Goal: Transaction & Acquisition: Purchase product/service

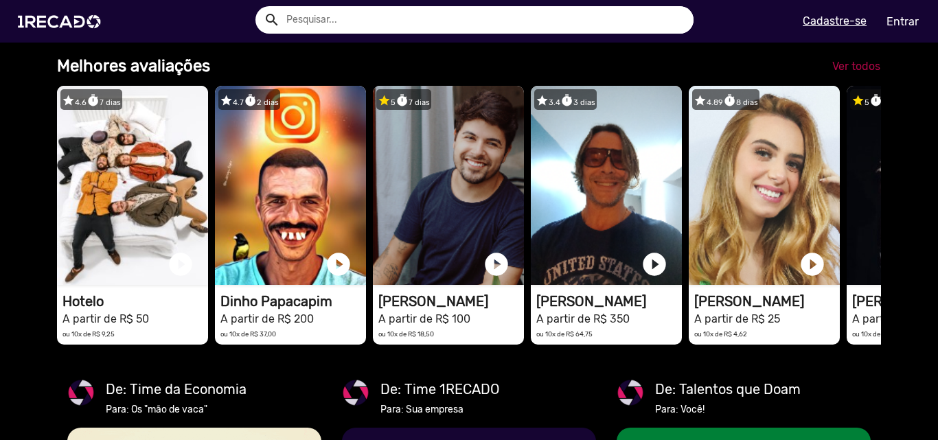
type input "[EMAIL_ADDRESS][DOMAIN_NAME]"
click at [848, 73] on span "Ver todos" at bounding box center [857, 66] width 48 height 13
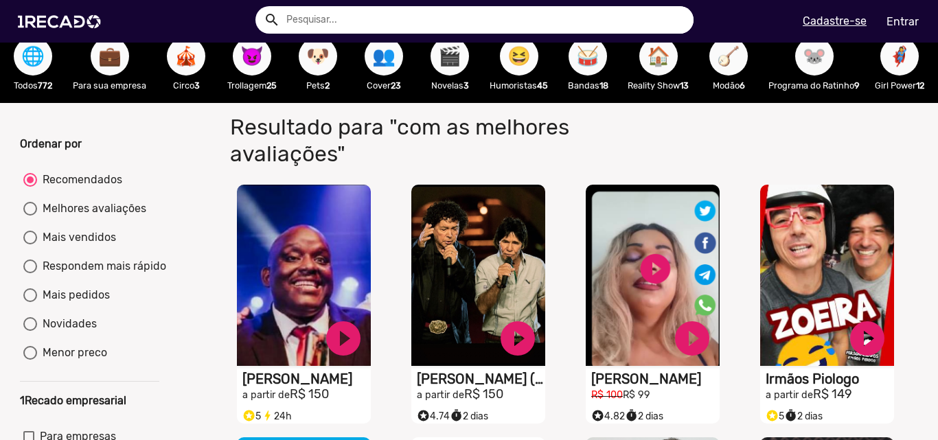
click at [510, 57] on span "😆" at bounding box center [519, 56] width 23 height 38
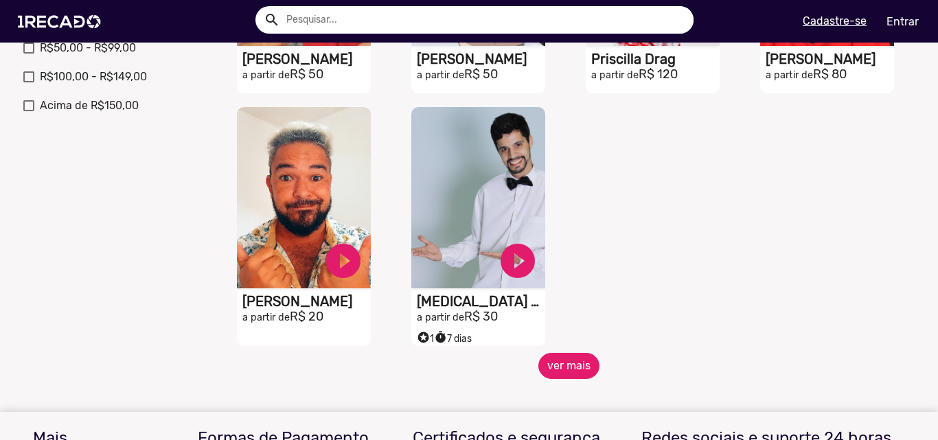
click at [561, 370] on button "ver mais" at bounding box center [569, 366] width 61 height 26
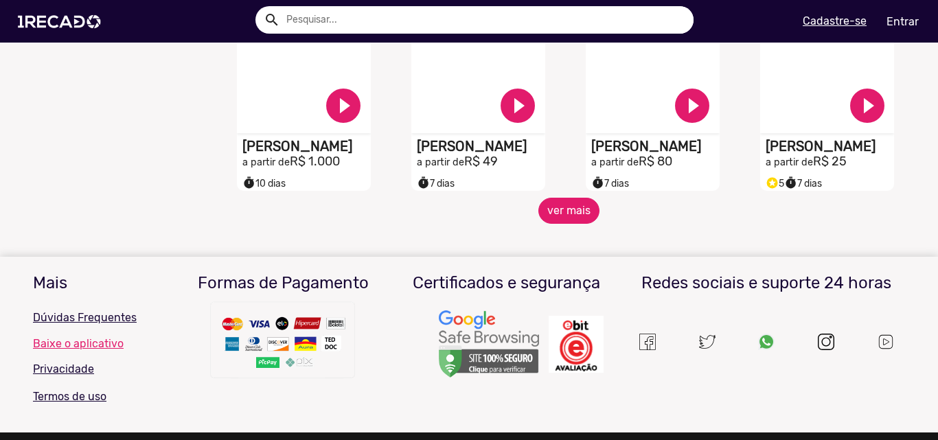
scroll to position [1236, 0]
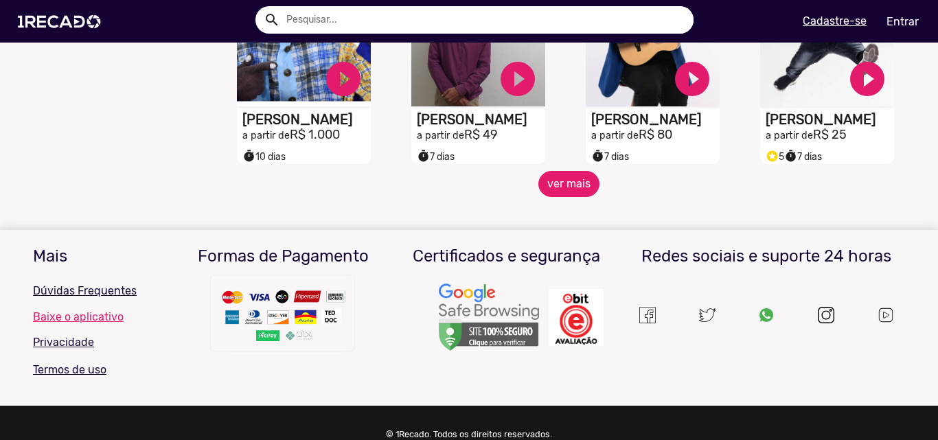
click at [562, 197] on button "ver mais" at bounding box center [569, 184] width 61 height 26
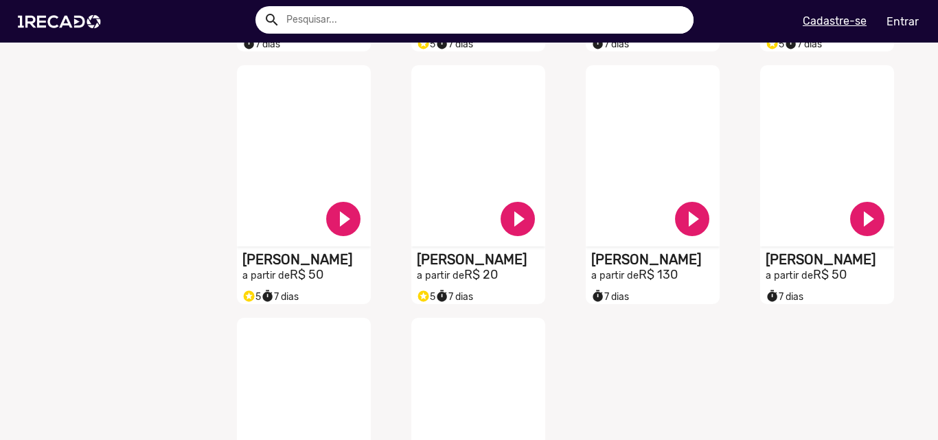
scroll to position [1580, 0]
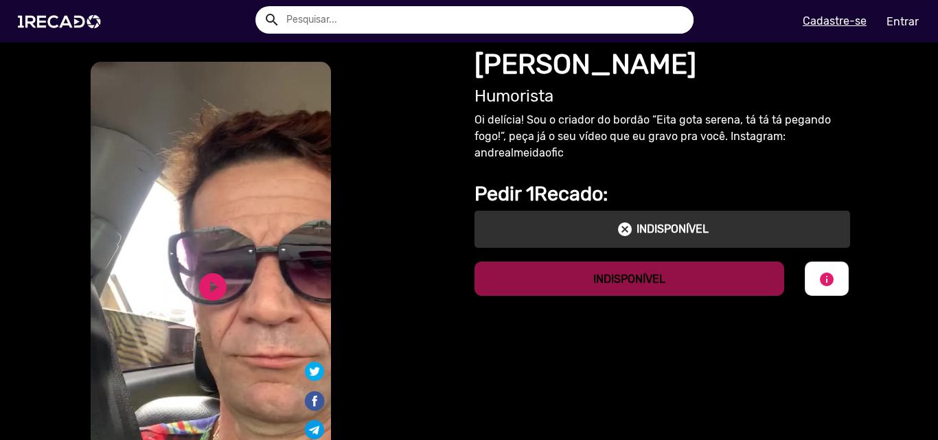
click at [907, 21] on link "Entrar" at bounding box center [903, 22] width 50 height 24
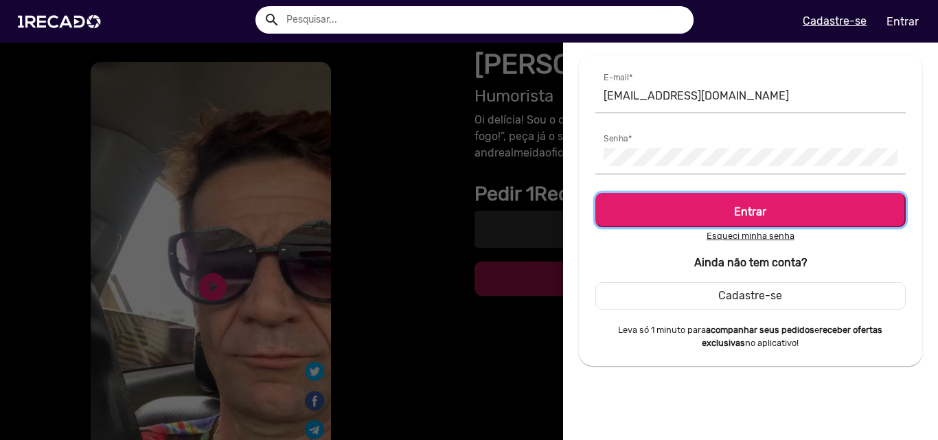
click at [770, 205] on h5 "Entrar" at bounding box center [751, 209] width 286 height 19
click at [768, 213] on h5 "Entrar" at bounding box center [751, 209] width 286 height 19
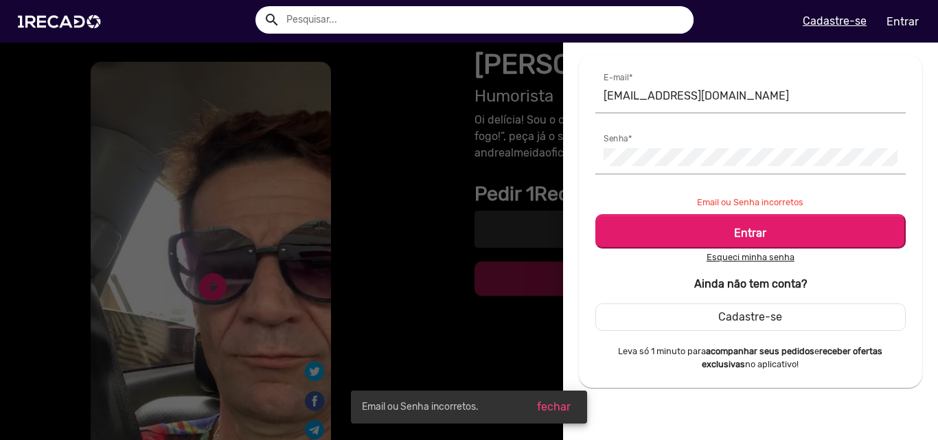
click at [388, 88] on div at bounding box center [469, 220] width 938 height 440
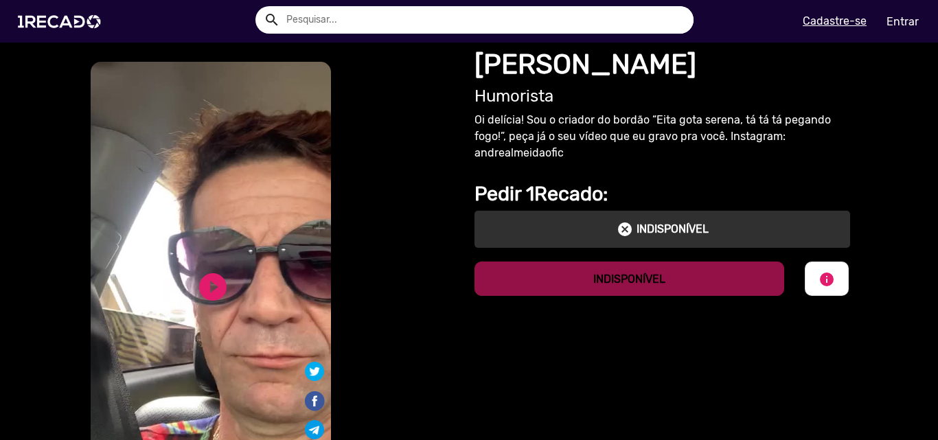
click at [835, 20] on u "Cadastre-se" at bounding box center [835, 20] width 64 height 13
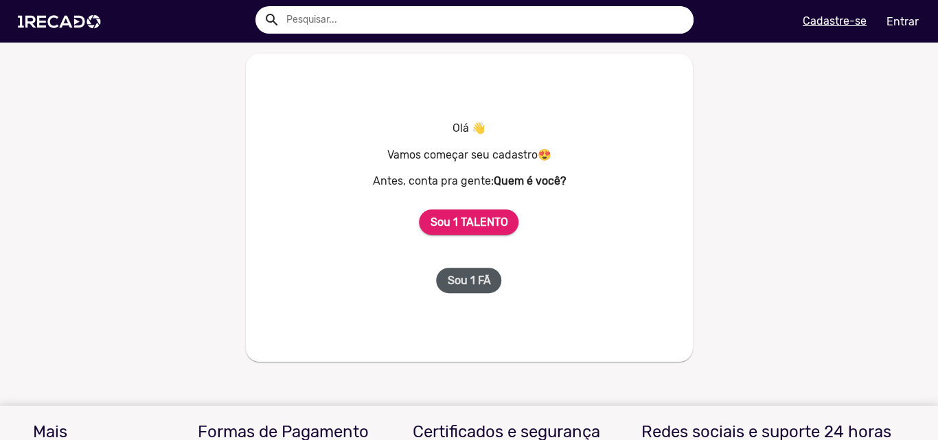
click at [453, 282] on b "Sou 1 FÃ" at bounding box center [469, 280] width 43 height 13
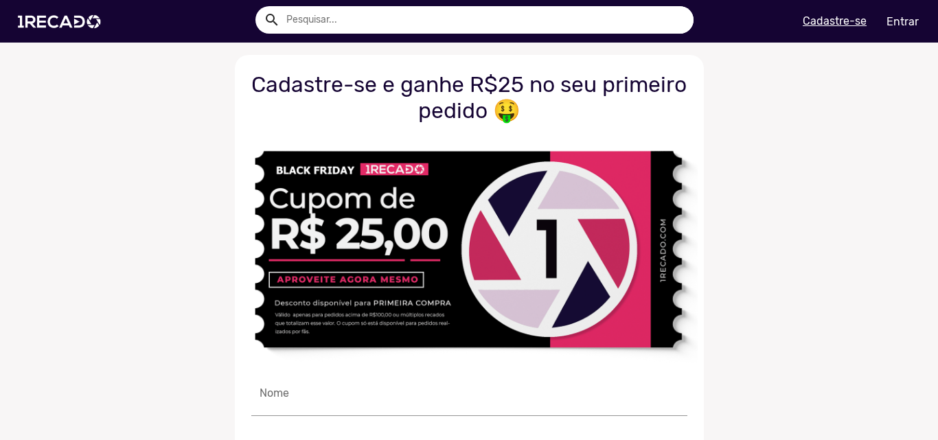
type input "[EMAIL_ADDRESS][DOMAIN_NAME]"
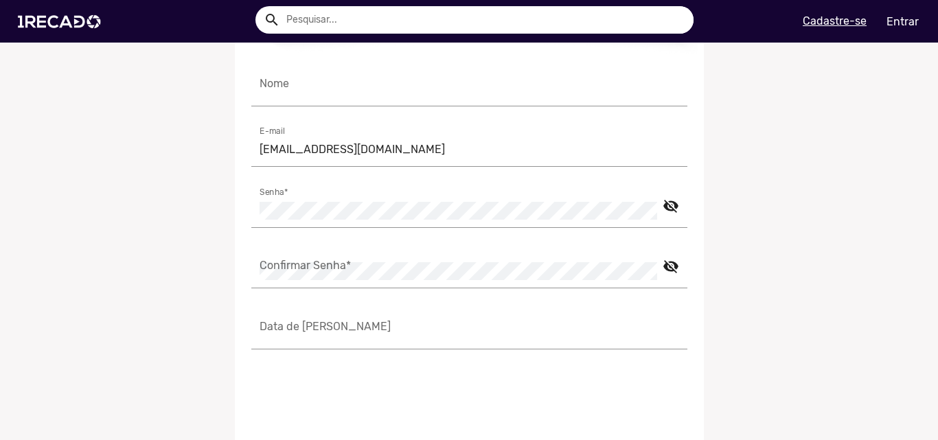
scroll to position [275, 0]
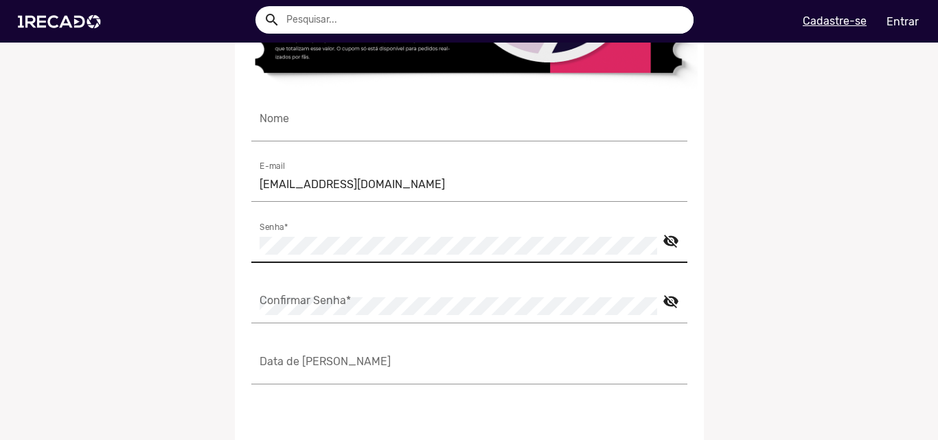
click at [666, 240] on mat-icon "visibility_off" at bounding box center [671, 236] width 16 height 16
click at [245, 254] on div "Cadastre-se e ganhe R$25 no seu primeiro pedido 🤑 Nome [EMAIL_ADDRESS][DOMAIN_N…" at bounding box center [469, 185] width 469 height 810
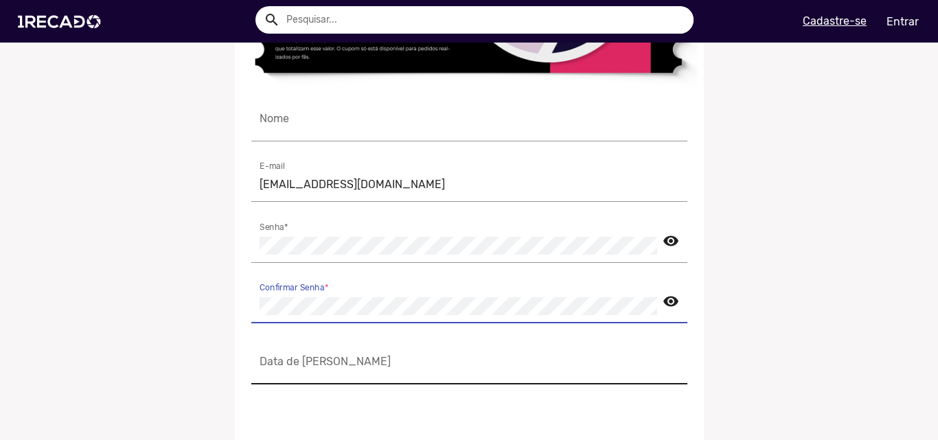
click at [383, 359] on input "Data de [PERSON_NAME]" at bounding box center [470, 368] width 420 height 18
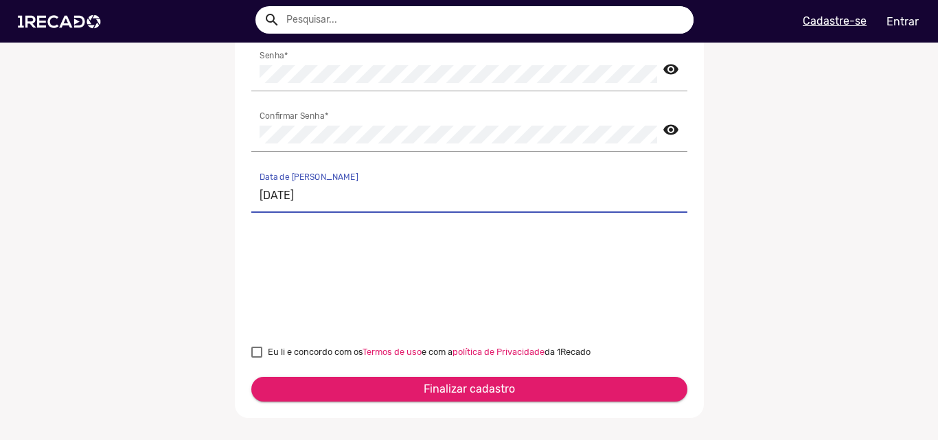
scroll to position [481, 0]
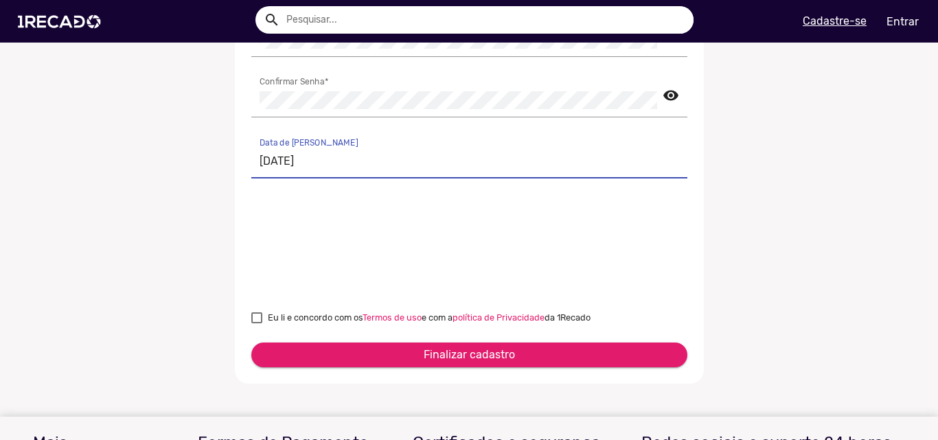
type input "[DATE]"
click at [251, 316] on div at bounding box center [256, 318] width 11 height 11
click at [256, 324] on input "Eu li e concordo com os Termos de uso e com a política de Privacidade da 1Recado" at bounding box center [256, 324] width 1 height 1
checkbox input "true"
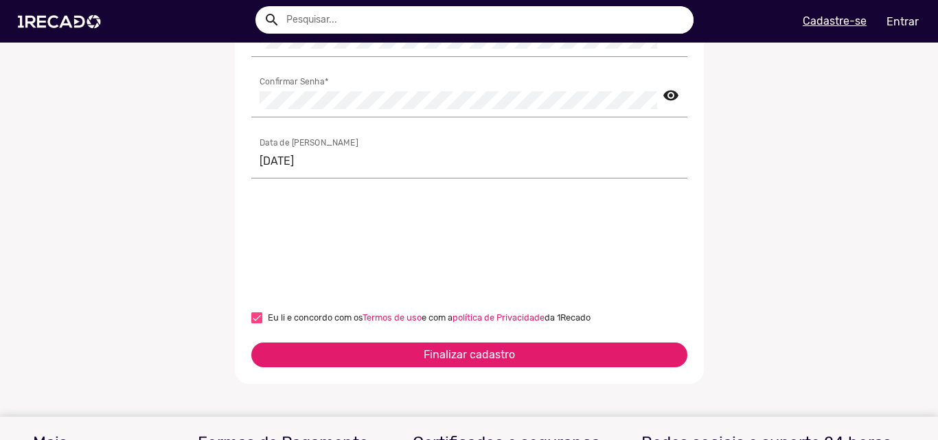
click at [399, 357] on button "Finalizar cadastro" at bounding box center [469, 355] width 436 height 25
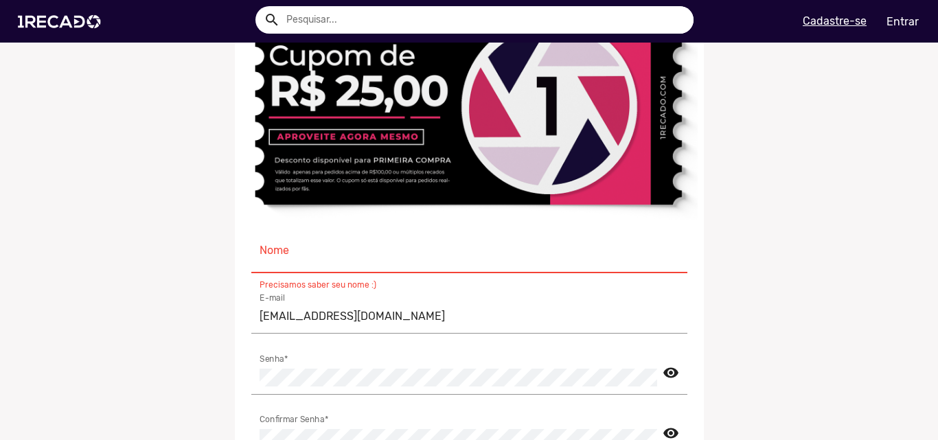
scroll to position [137, 0]
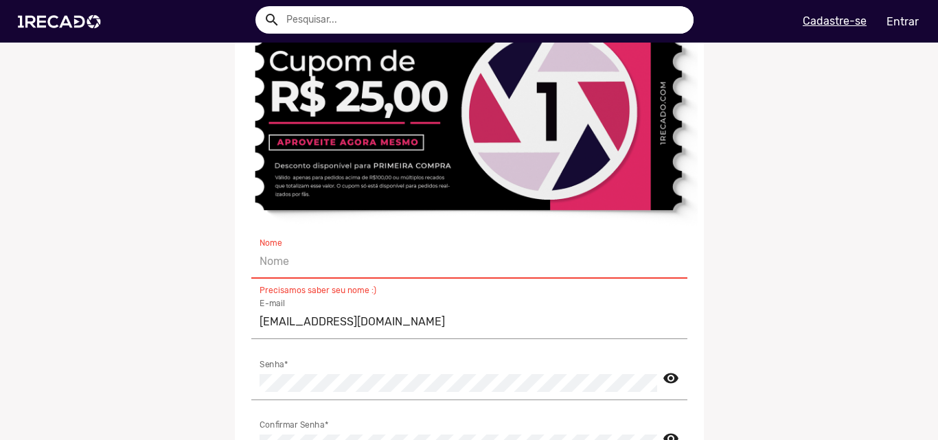
click at [500, 254] on input "Nome" at bounding box center [470, 262] width 420 height 18
type input "[PERSON_NAME]"
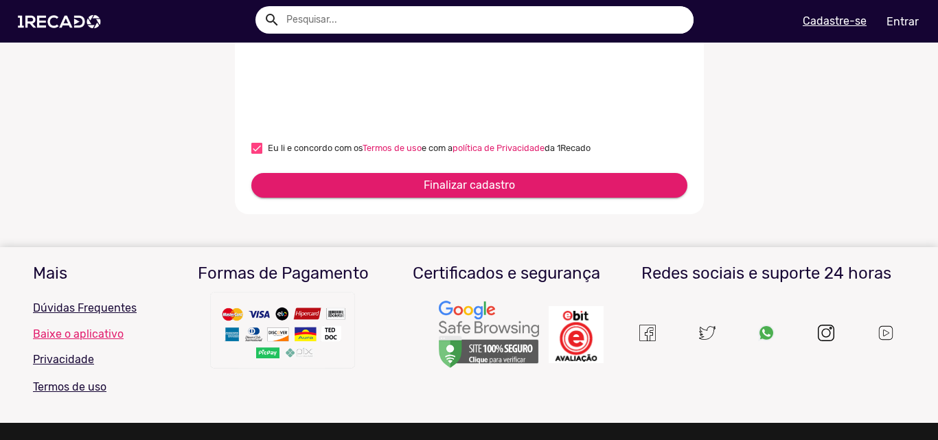
scroll to position [740, 0]
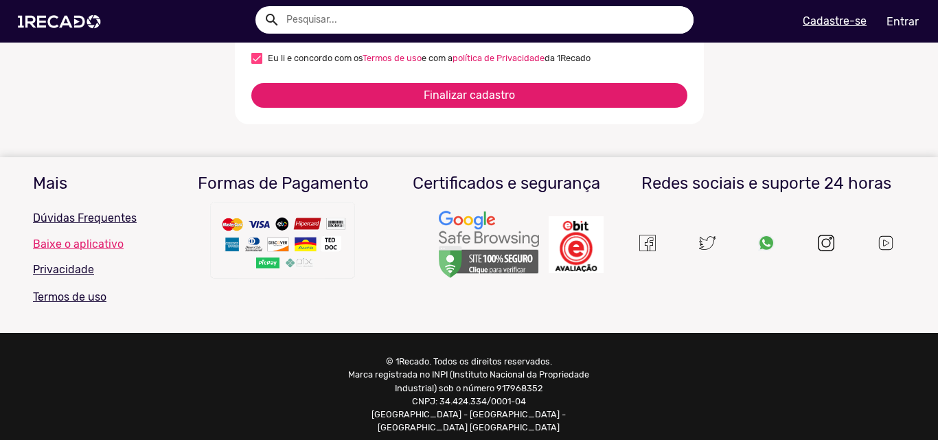
click at [489, 94] on span "Finalizar cadastro" at bounding box center [469, 95] width 91 height 13
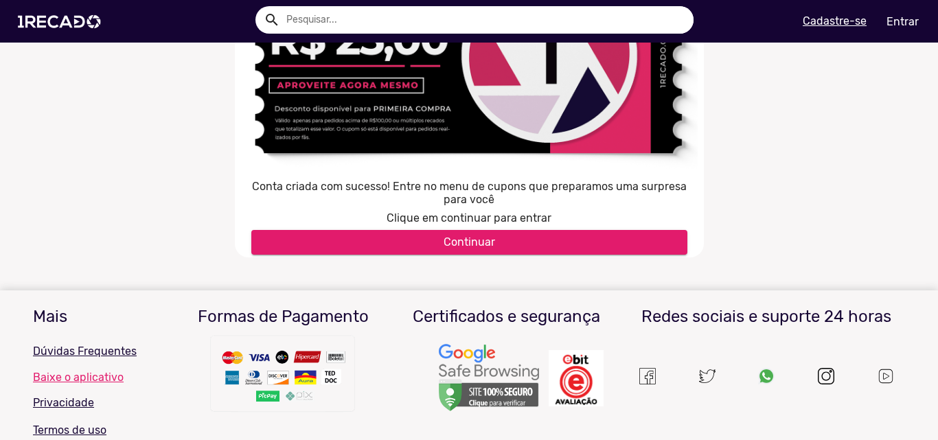
scroll to position [206, 0]
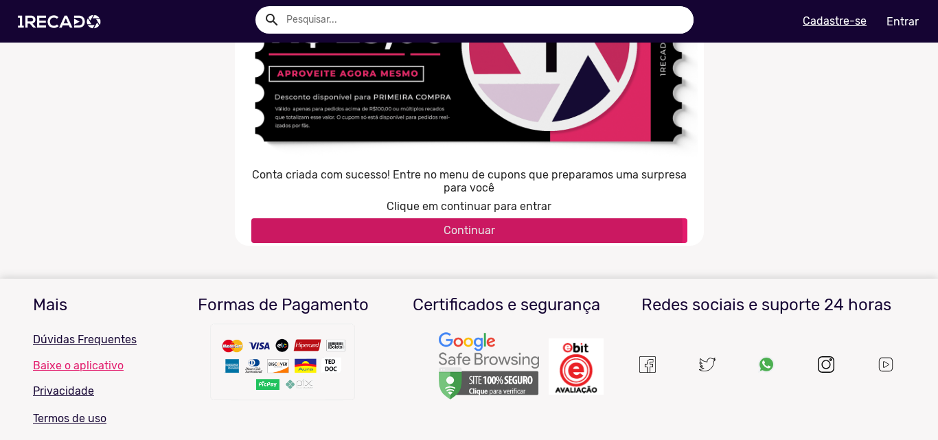
click at [461, 229] on span "Continuar" at bounding box center [470, 230] width 52 height 13
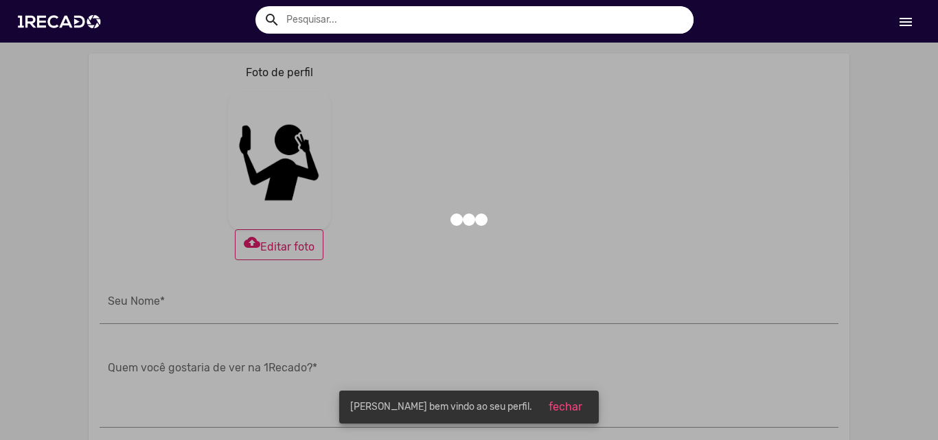
type input "[PERSON_NAME]"
type input "[URL][DOMAIN_NAME]"
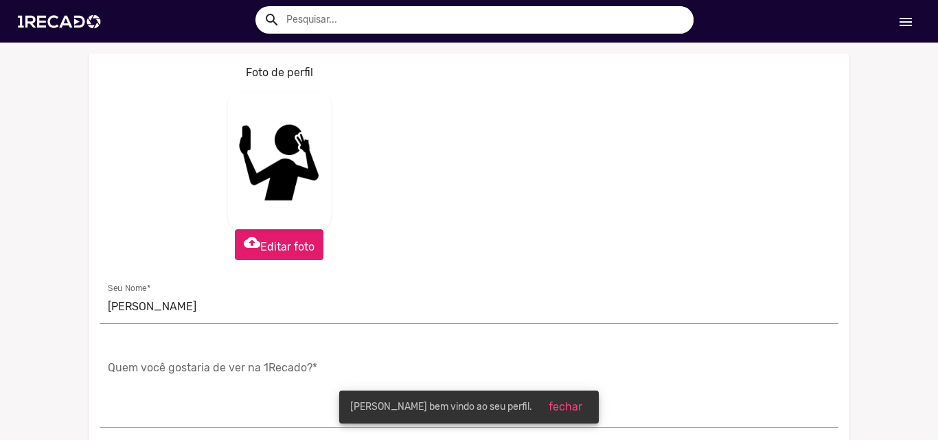
click at [251, 249] on mat-icon "cloud_upload" at bounding box center [252, 242] width 16 height 16
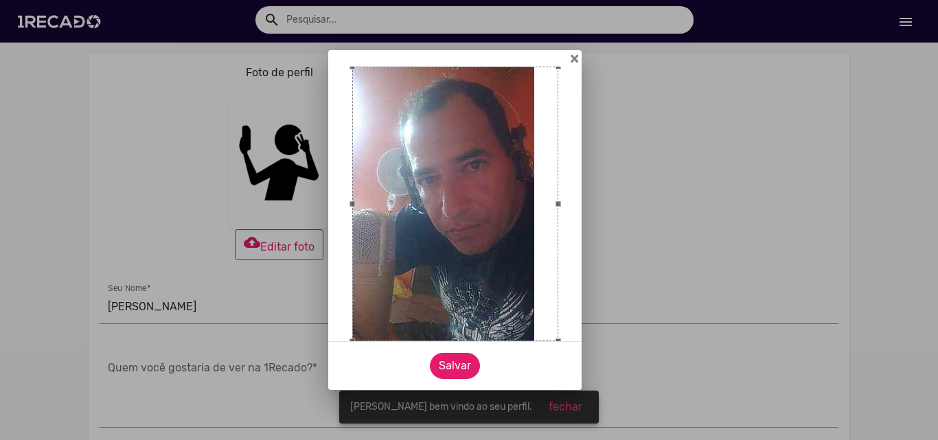
click at [457, 366] on button "Salvar" at bounding box center [455, 366] width 50 height 26
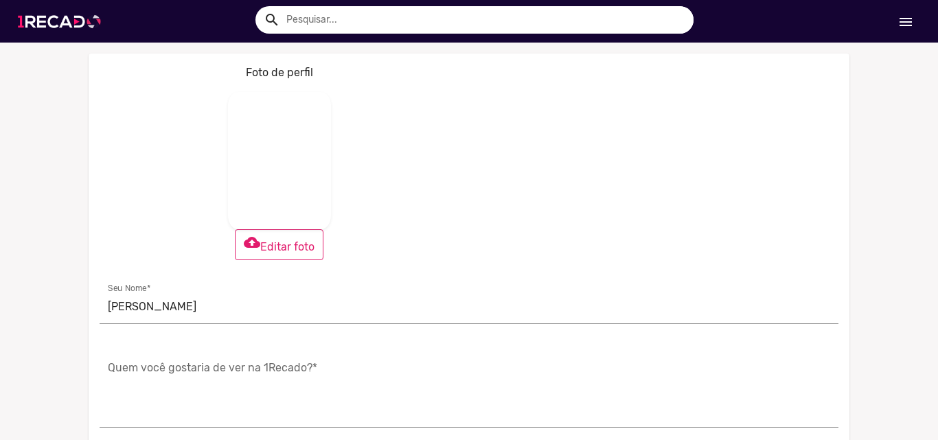
click at [69, 16] on img at bounding box center [62, 21] width 104 height 58
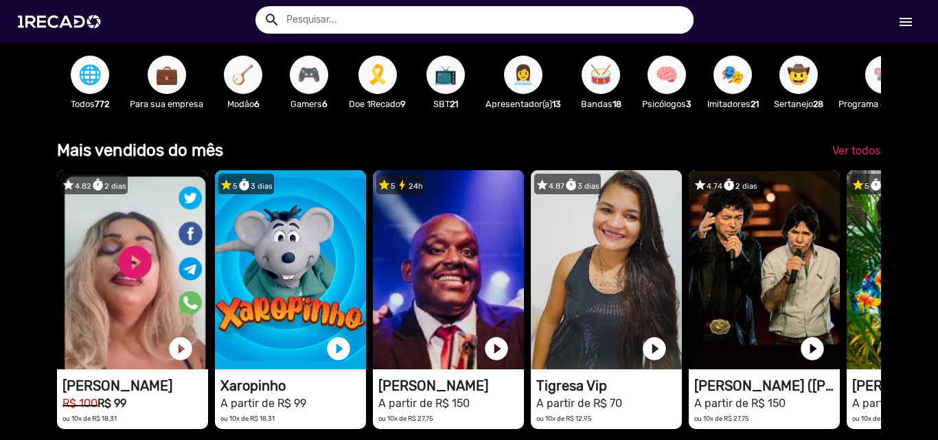
scroll to position [0, 1856]
click at [841, 157] on span "Ver todos" at bounding box center [857, 150] width 48 height 13
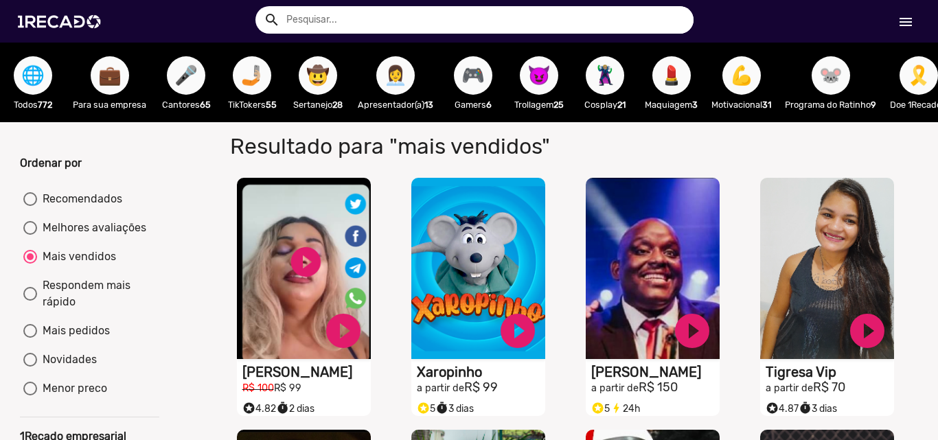
click at [826, 91] on span "🐭" at bounding box center [830, 75] width 23 height 38
radio input "true"
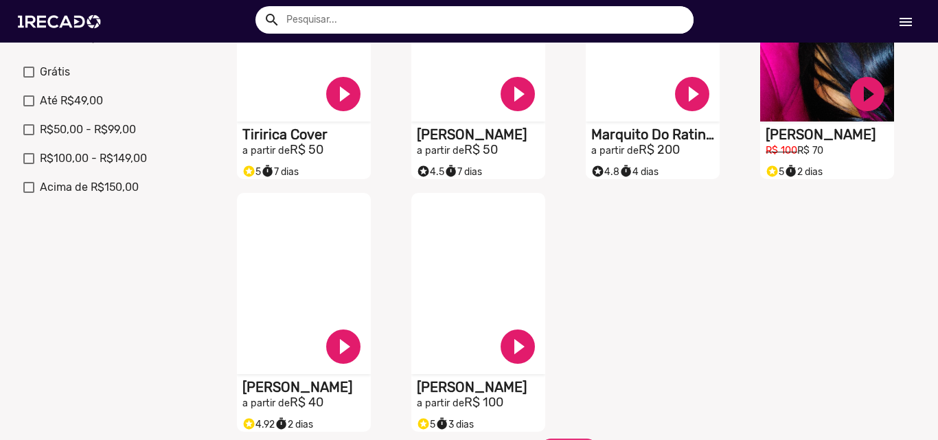
scroll to position [481, 0]
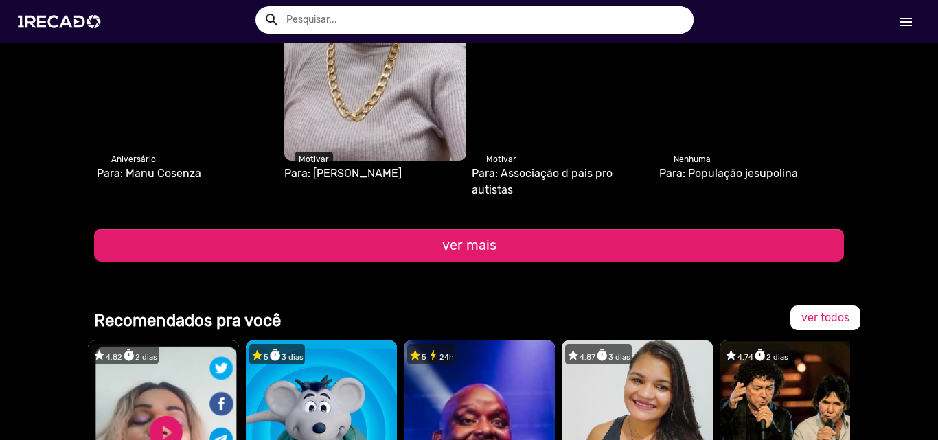
scroll to position [1305, 0]
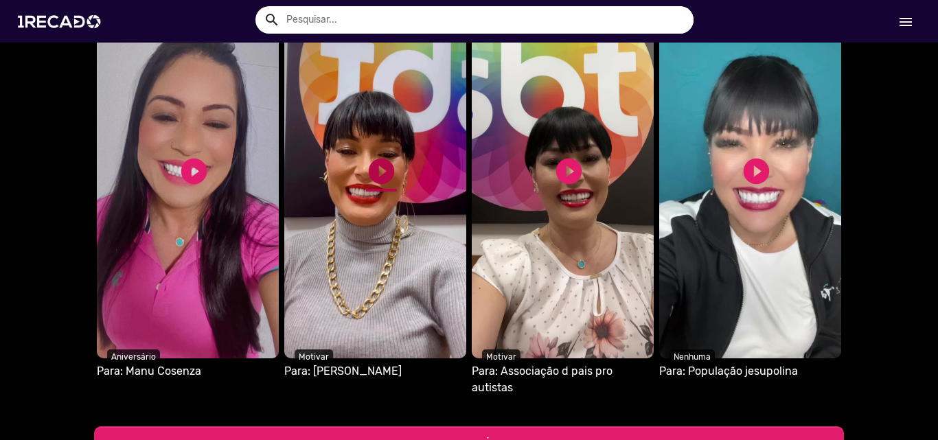
click at [373, 170] on link "play_circle_filled" at bounding box center [381, 171] width 31 height 31
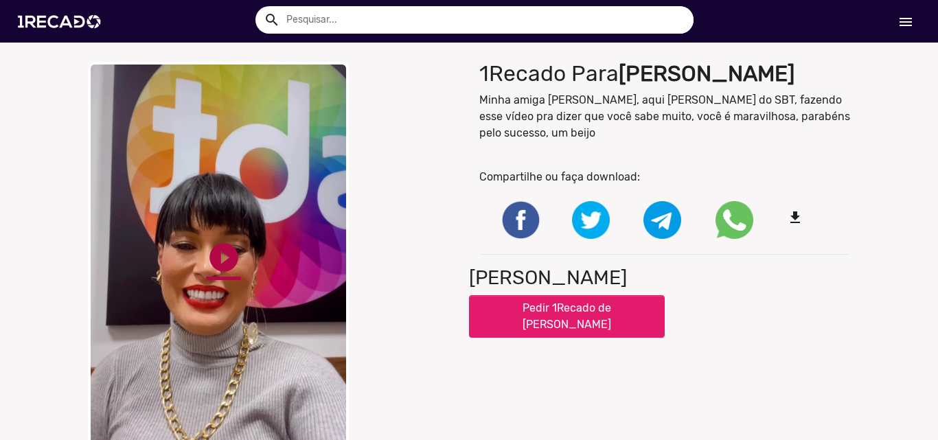
click at [223, 256] on link "play_circle_filled" at bounding box center [224, 257] width 34 height 34
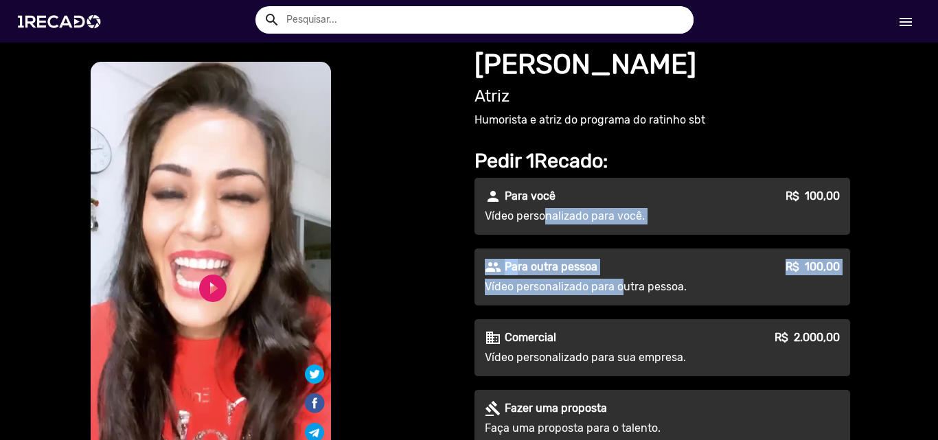
drag, startPoint x: 534, startPoint y: 211, endPoint x: 610, endPoint y: 279, distance: 101.7
click at [610, 279] on div "person Para você R$ 100,00 Vídeo personalizado para você. people Para outra pes…" at bounding box center [663, 312] width 376 height 269
click at [531, 261] on p "Para outra pessoa" at bounding box center [551, 267] width 93 height 16
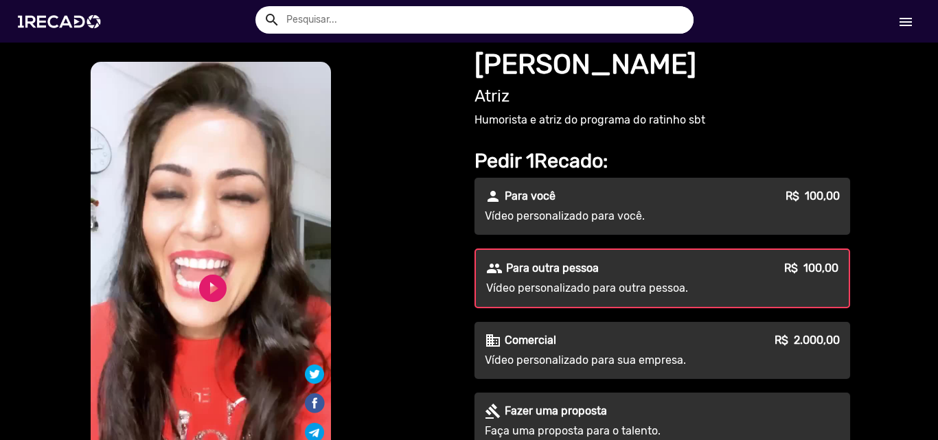
click at [542, 284] on p "Vídeo personalizado para outra pessoa." at bounding box center [609, 288] width 247 height 16
click at [689, 273] on div "people Para outra pessoa R$ 100,00" at bounding box center [662, 268] width 352 height 16
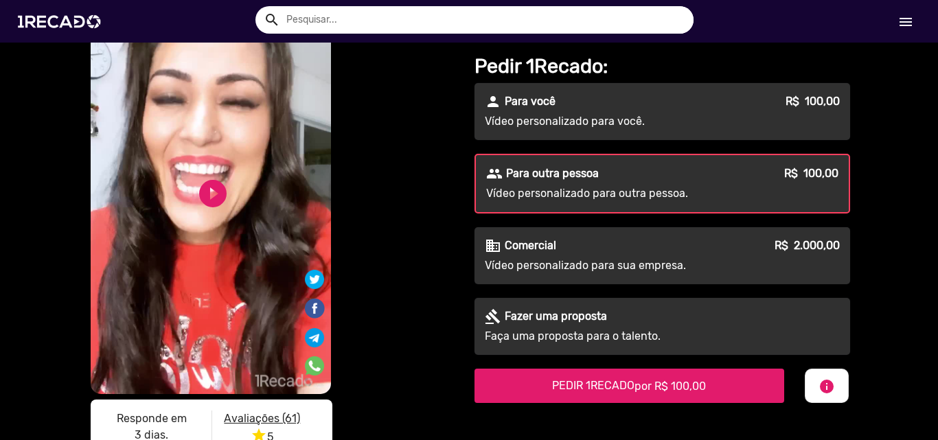
scroll to position [69, 0]
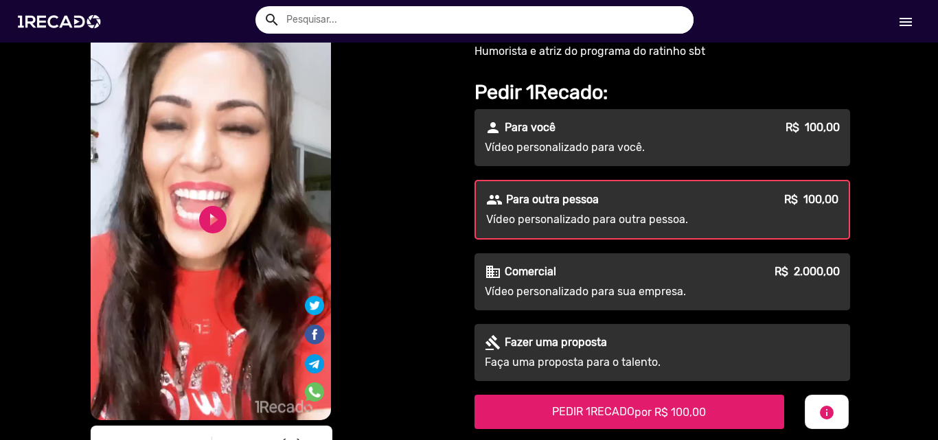
click at [532, 208] on p "Para outra pessoa" at bounding box center [552, 200] width 93 height 16
click at [559, 205] on p "Para outra pessoa" at bounding box center [552, 200] width 93 height 16
click at [207, 220] on link "play_circle_filled" at bounding box center [212, 219] width 33 height 33
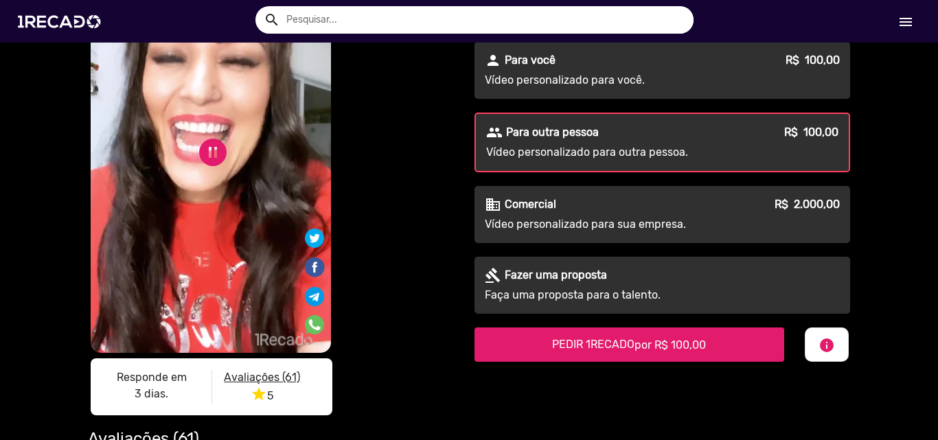
scroll to position [137, 0]
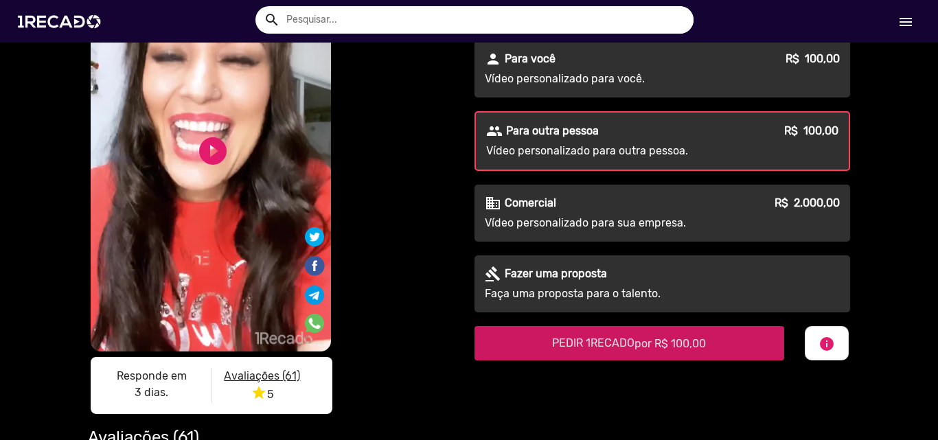
click at [612, 346] on span "PEDIR 1RECADO por R$ 100,00" at bounding box center [629, 343] width 154 height 13
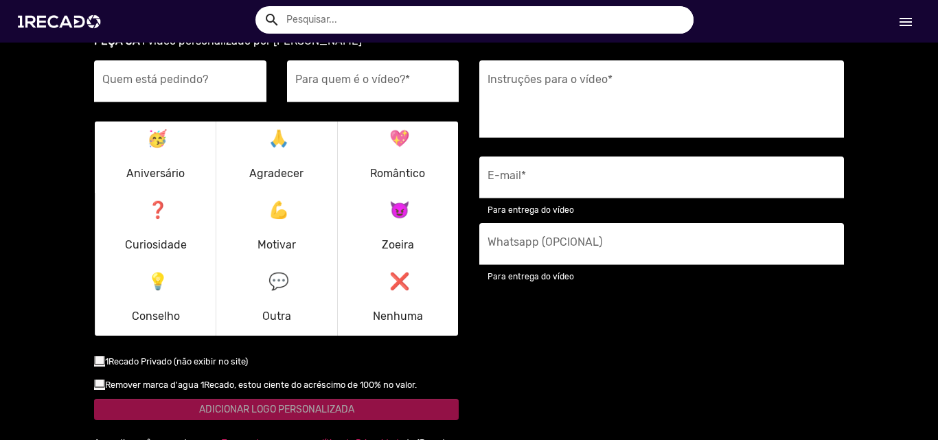
scroll to position [1757, 0]
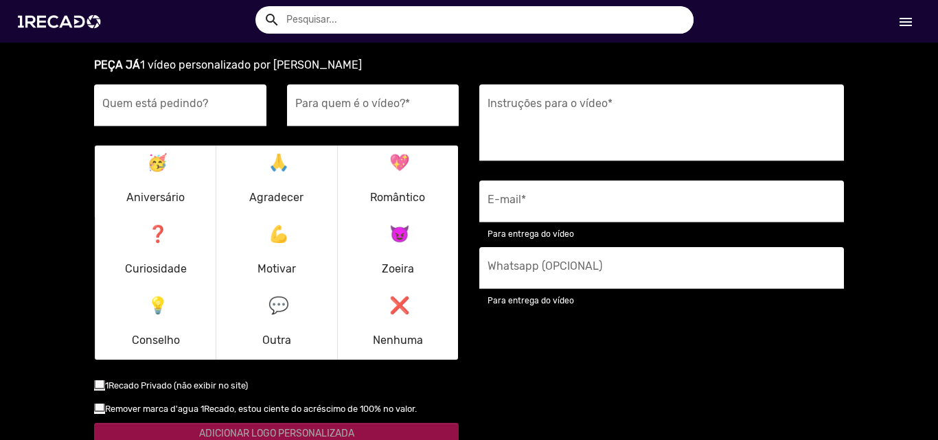
click at [694, 124] on textarea "Instruções para o vídeo *" at bounding box center [662, 127] width 348 height 56
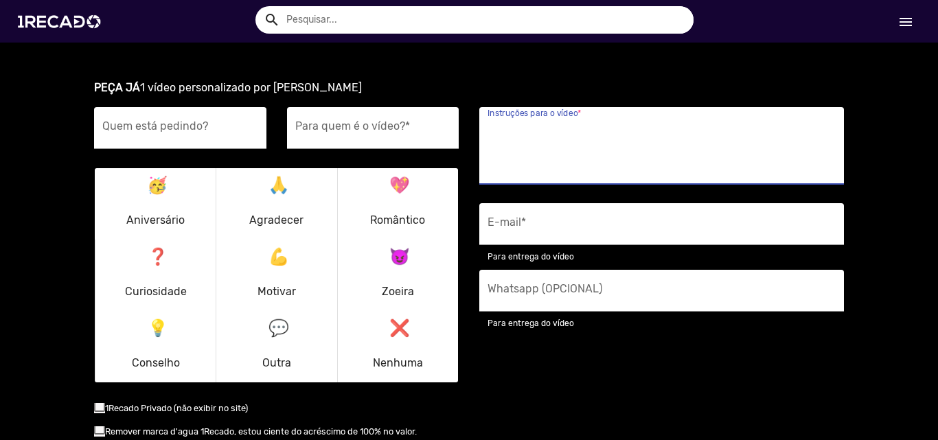
scroll to position [1688, 0]
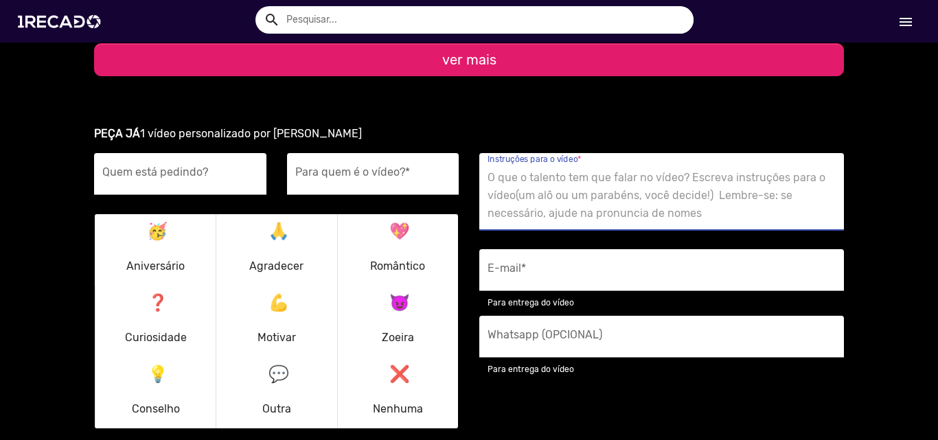
click at [730, 172] on textarea "Instruções para o vídeo *" at bounding box center [662, 196] width 348 height 56
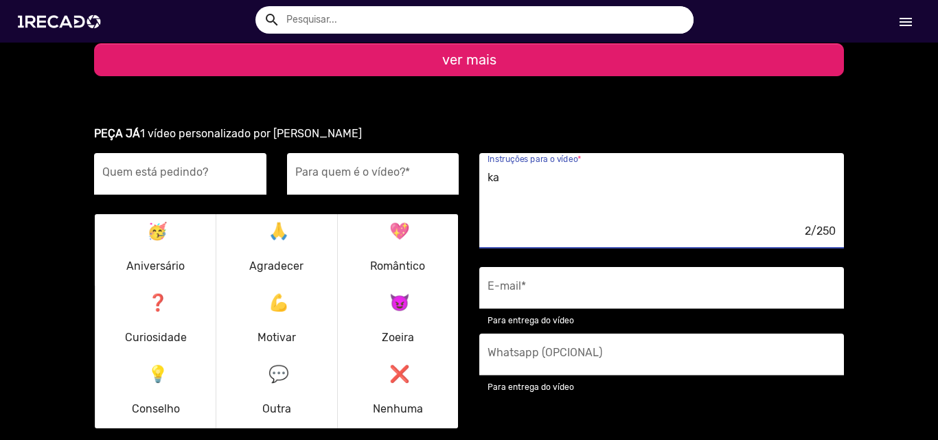
type textarea "k"
type textarea "a"
